Goal: Transaction & Acquisition: Purchase product/service

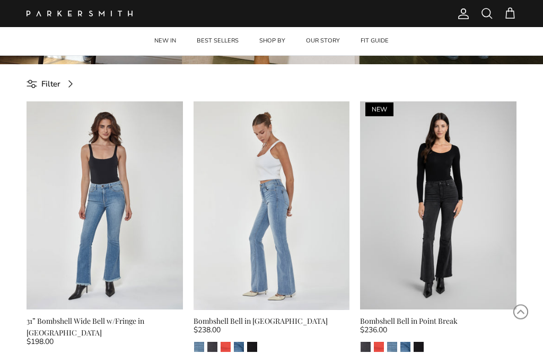
scroll to position [254, 0]
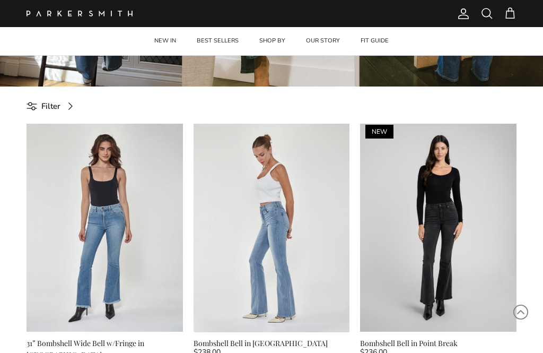
click at [39, 232] on link "Previous" at bounding box center [35, 228] width 16 height 16
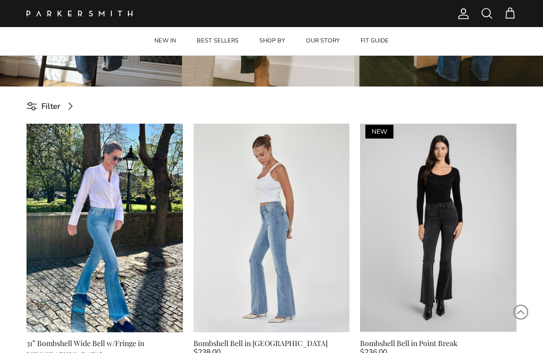
click at [177, 232] on link "Next" at bounding box center [175, 228] width 16 height 16
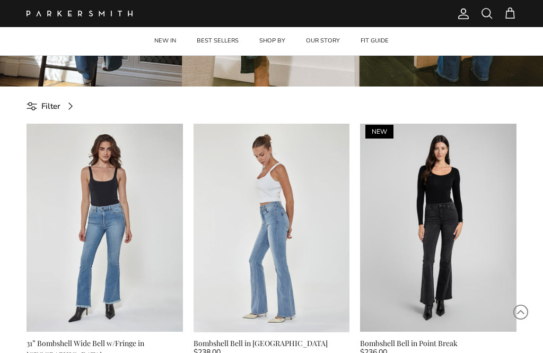
click at [172, 230] on link "Next" at bounding box center [175, 228] width 16 height 16
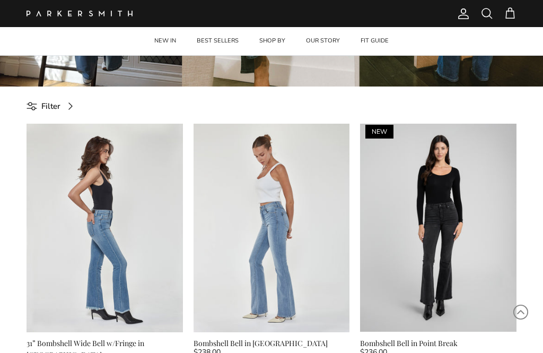
click at [175, 232] on link "Next" at bounding box center [175, 228] width 16 height 16
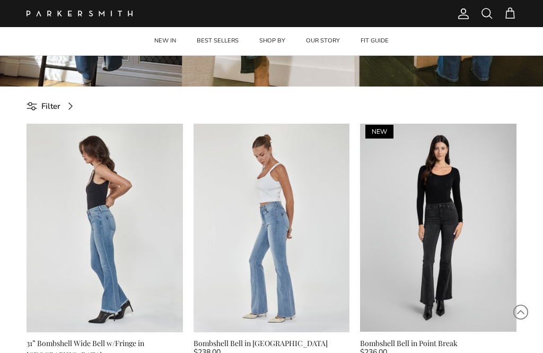
click at [42, 233] on img at bounding box center [105, 228] width 156 height 208
click at [41, 220] on link "Previous" at bounding box center [35, 228] width 16 height 16
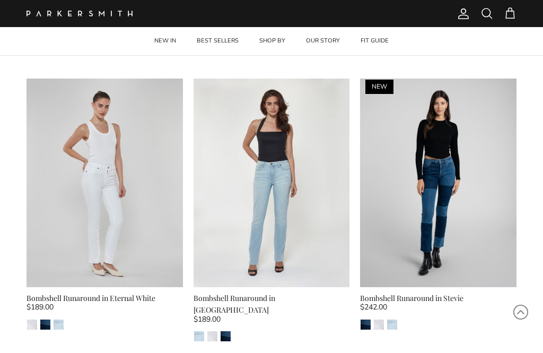
scroll to position [1415, 0]
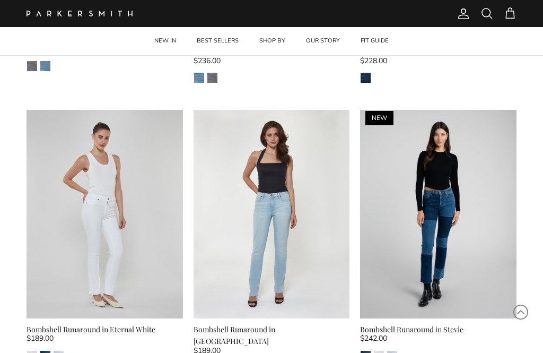
click at [382, 351] on img "Eternal White" at bounding box center [379, 356] width 10 height 10
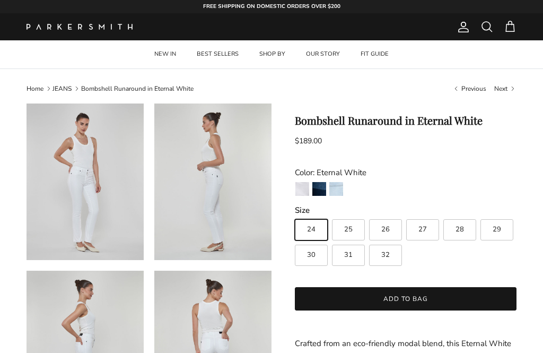
click at [340, 188] on img "Riviera" at bounding box center [336, 189] width 14 height 14
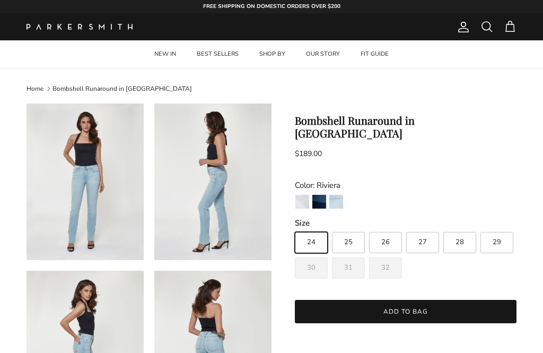
click at [303, 195] on img "Eternal White" at bounding box center [302, 202] width 14 height 14
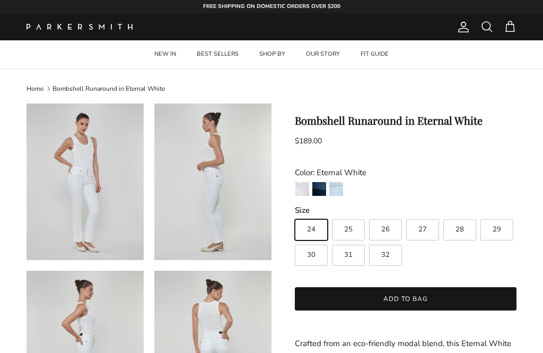
click at [319, 185] on img "Stevie" at bounding box center [319, 189] width 14 height 14
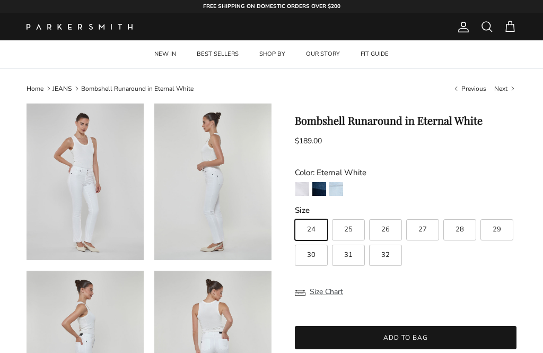
scroll to position [34, 0]
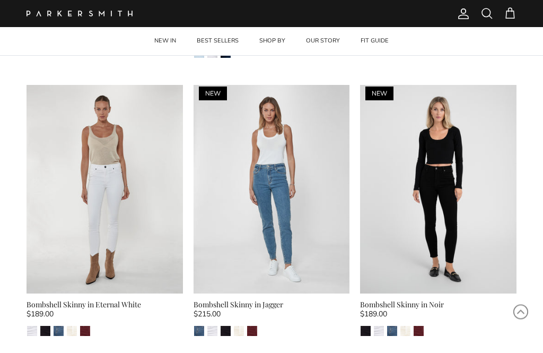
scroll to position [1729, 0]
click at [89, 326] on img "Merlot" at bounding box center [85, 331] width 10 height 10
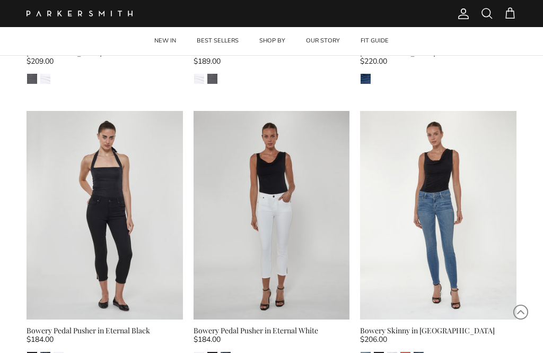
scroll to position [3077, 0]
